Goal: Task Accomplishment & Management: Use online tool/utility

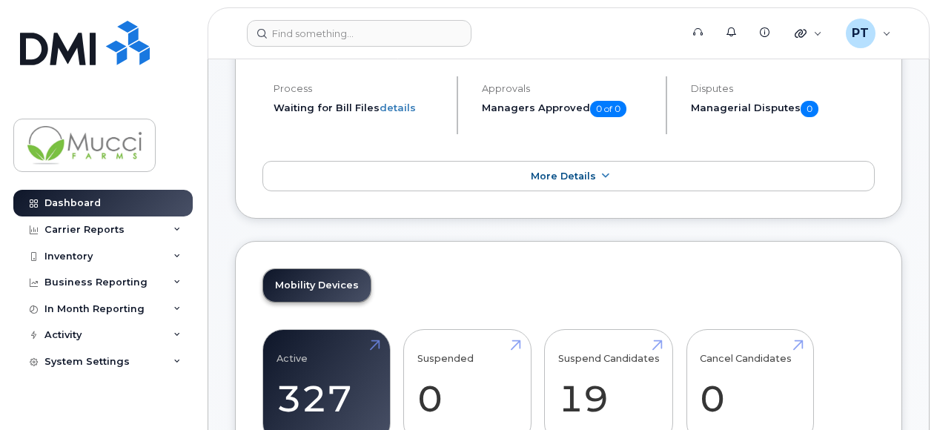
scroll to position [222, 0]
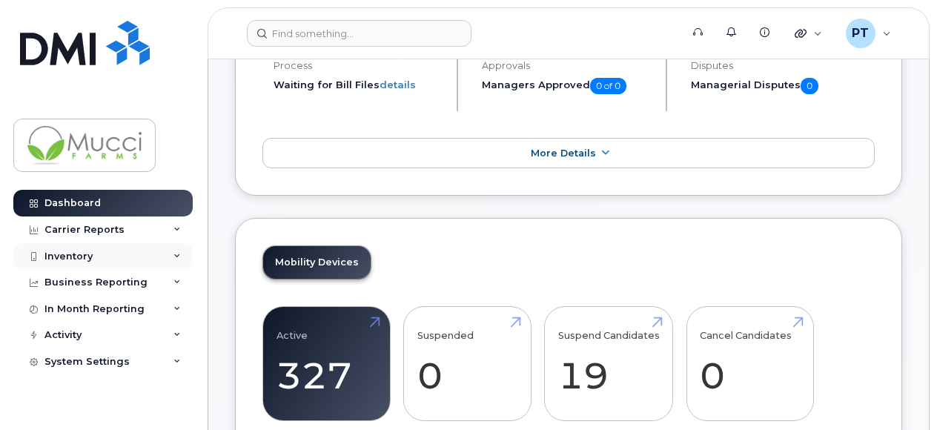
click at [83, 260] on div "Inventory" at bounding box center [68, 257] width 48 height 12
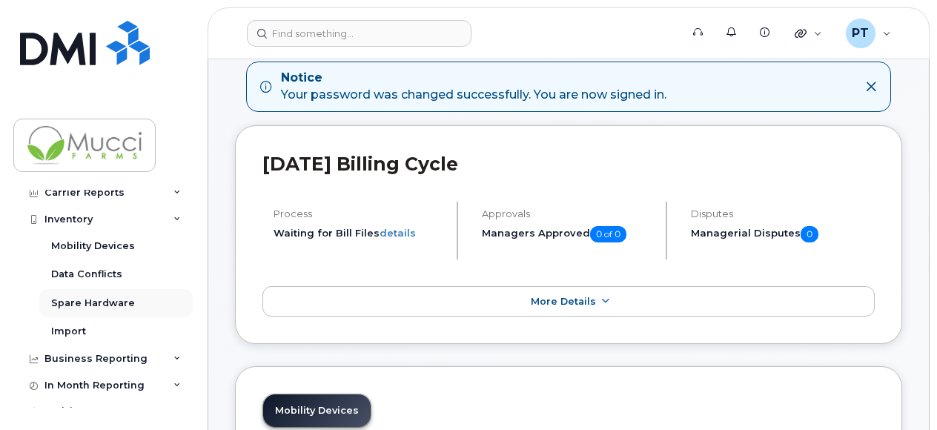
scroll to position [0, 0]
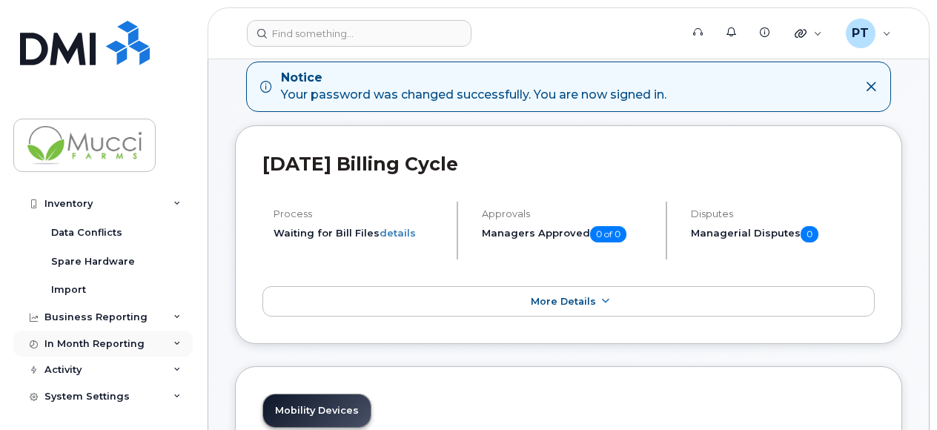
scroll to position [80, 0]
click at [67, 338] on div "In Month Reporting" at bounding box center [94, 343] width 100 height 12
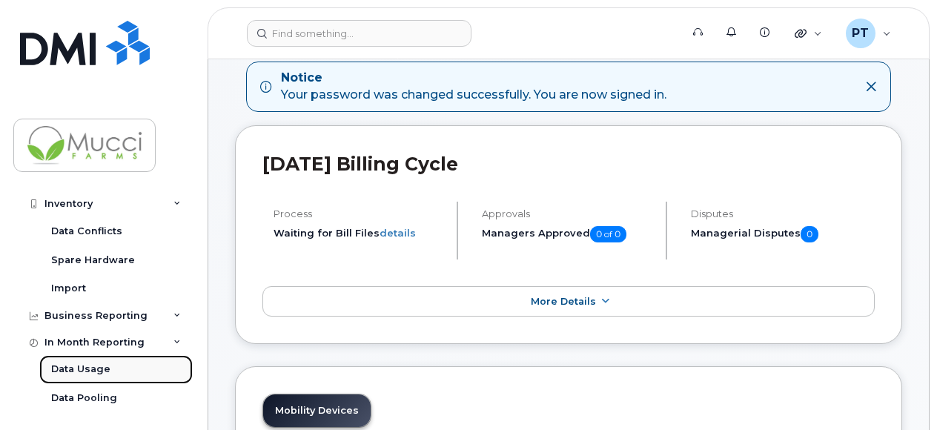
click at [71, 366] on div "Data Usage" at bounding box center [80, 369] width 59 height 13
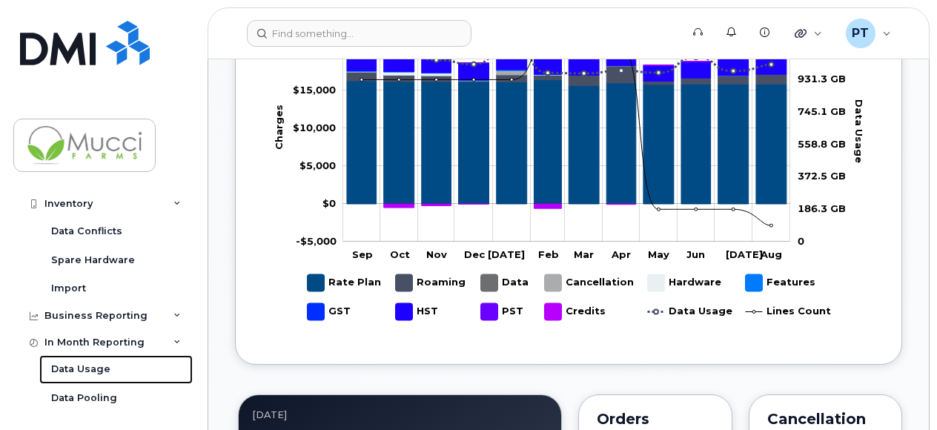
scroll to position [890, 0]
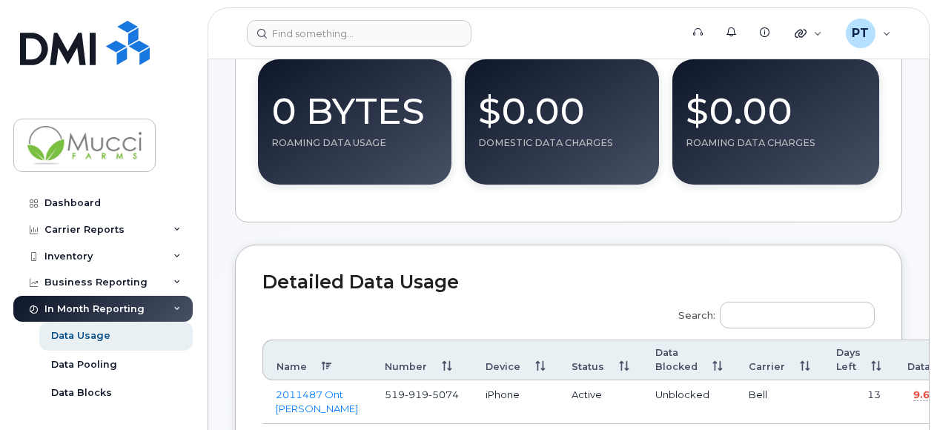
scroll to position [519, 0]
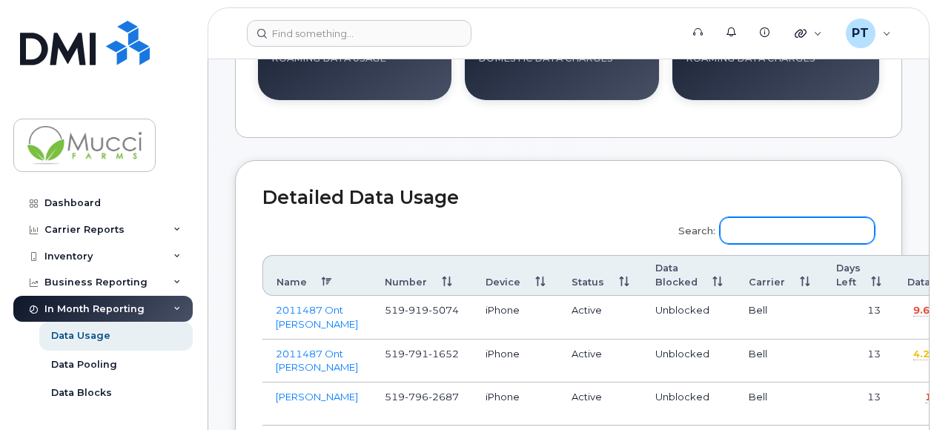
click at [773, 225] on input "Search:" at bounding box center [797, 230] width 155 height 27
click at [822, 226] on input "peter" at bounding box center [797, 230] width 155 height 27
type input "p"
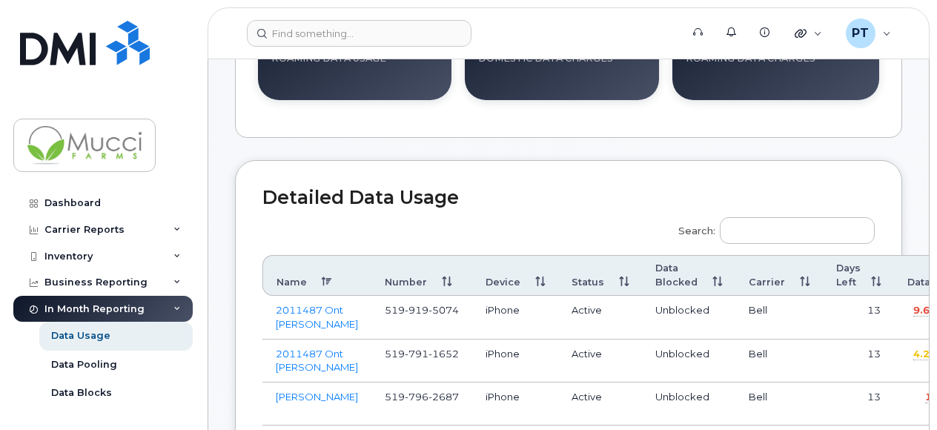
click at [899, 281] on th "Data" at bounding box center [931, 276] width 74 height 42
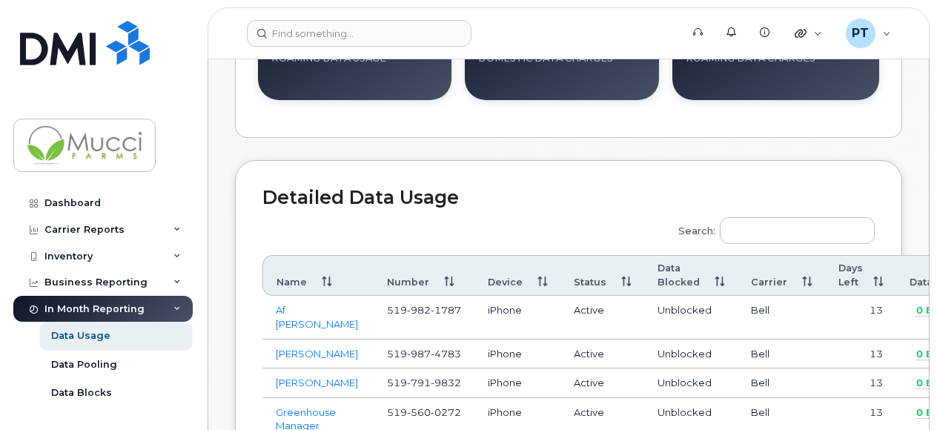
click at [899, 281] on th "Data" at bounding box center [933, 276] width 74 height 42
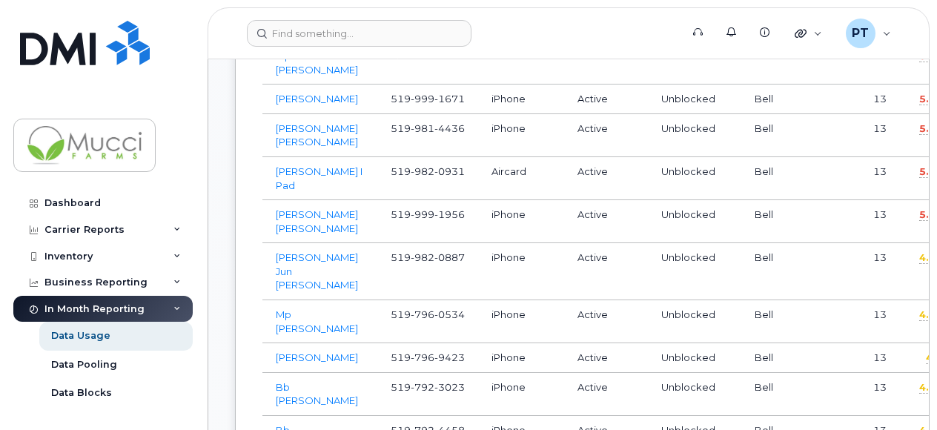
scroll to position [1631, 0]
